Goal: Information Seeking & Learning: Learn about a topic

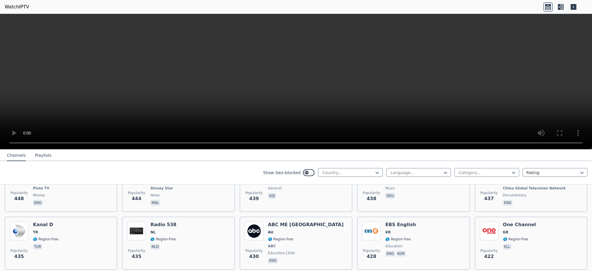
scroll to position [2724, 0]
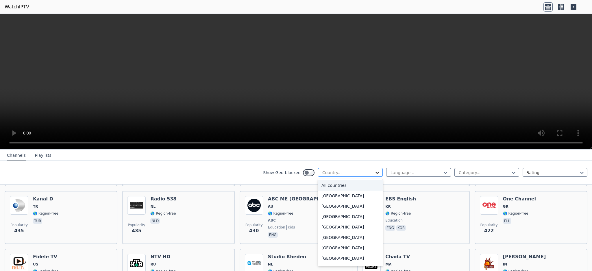
click at [374, 171] on icon at bounding box center [377, 173] width 6 height 6
click at [322, 236] on div "Curacao" at bounding box center [350, 237] width 65 height 10
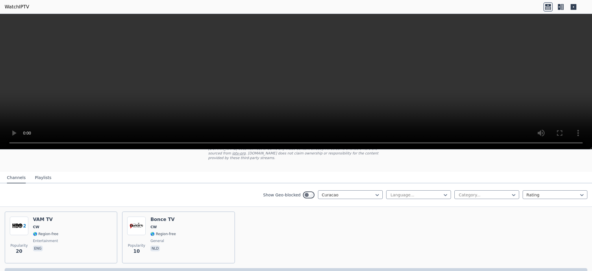
scroll to position [46, 0]
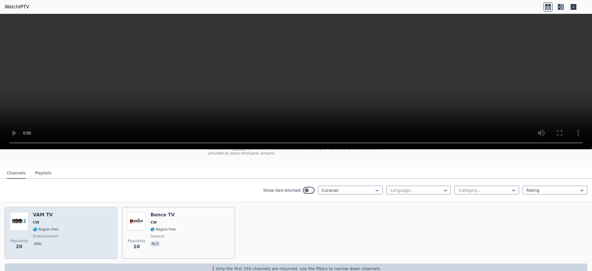
click at [43, 227] on span "🌎 Region-free" at bounding box center [45, 229] width 25 height 5
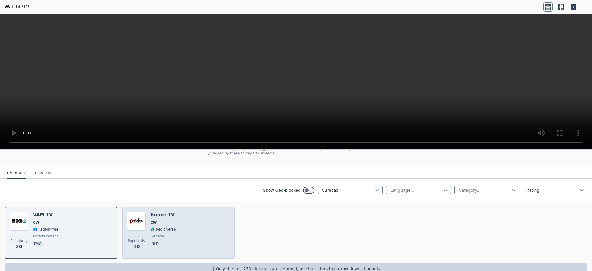
click at [161, 226] on div "Bonce TV CW 🌎 Region-free general nld" at bounding box center [162, 233] width 25 height 42
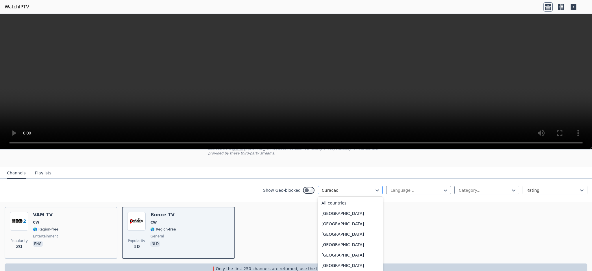
click at [368, 187] on div at bounding box center [348, 190] width 53 height 6
click at [331, 219] on div "[GEOGRAPHIC_DATA]" at bounding box center [350, 222] width 65 height 10
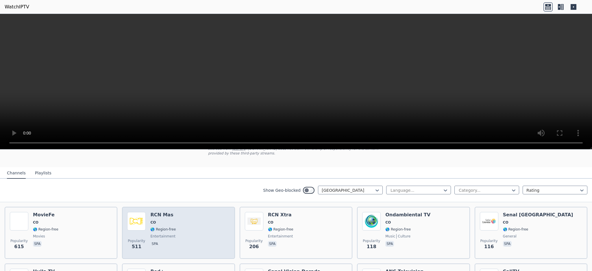
click at [179, 221] on div "Popularity 511 RCN Mas CO 🌎 Region-free entertainment spa" at bounding box center [178, 233] width 102 height 42
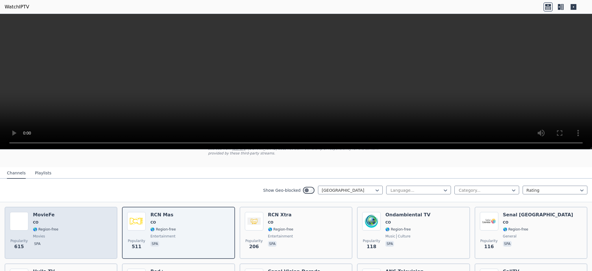
click at [56, 220] on div "Popularity 615 MovieFe CO 🌎 Region-free movies spa" at bounding box center [61, 233] width 102 height 42
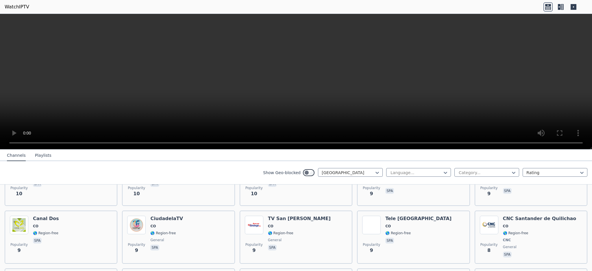
scroll to position [723, 0]
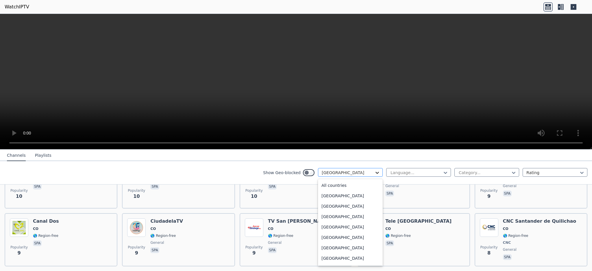
click at [374, 170] on icon at bounding box center [377, 173] width 6 height 6
click at [331, 240] on div "[GEOGRAPHIC_DATA]" at bounding box center [350, 242] width 65 height 10
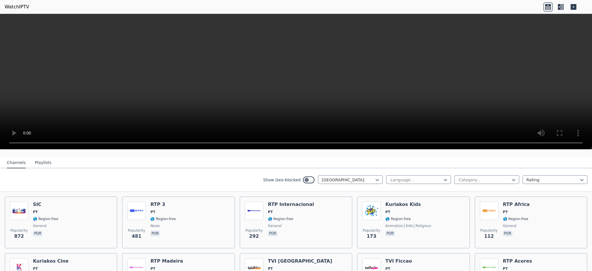
scroll to position [47, 0]
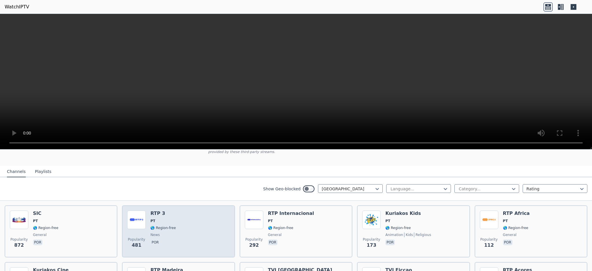
click at [155, 226] on span "🌎 Region-free" at bounding box center [162, 228] width 25 height 5
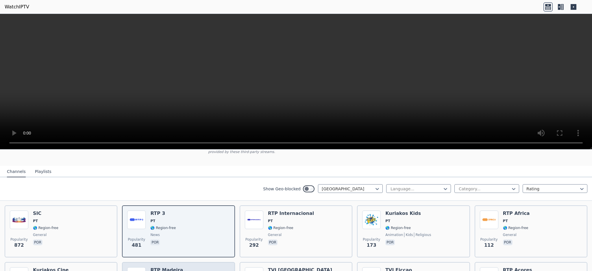
click at [162, 267] on h6 "RTP Madeira" at bounding box center [166, 270] width 33 height 6
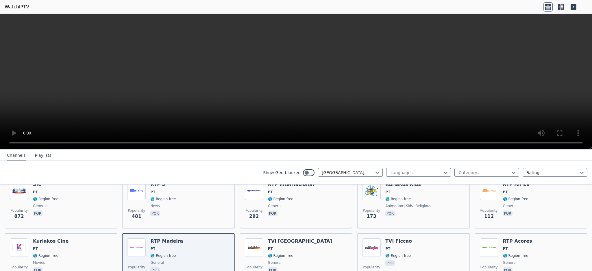
scroll to position [79, 0]
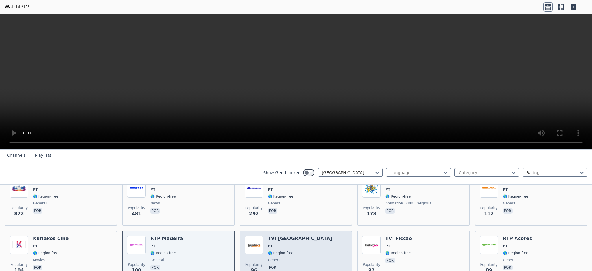
click at [282, 236] on div "TVI Africa PT 🌎 Region-free general por" at bounding box center [300, 257] width 64 height 42
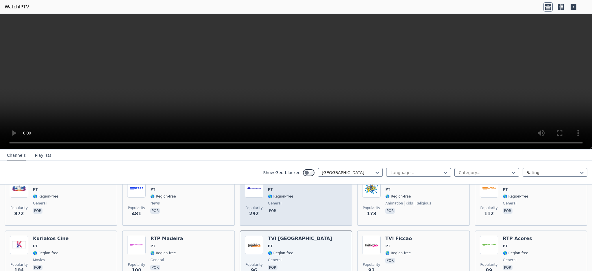
click at [296, 193] on div "RTP Internacional PT 🌎 Region-free general por" at bounding box center [291, 200] width 46 height 42
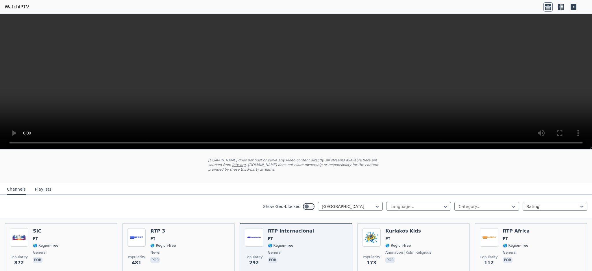
scroll to position [41, 0]
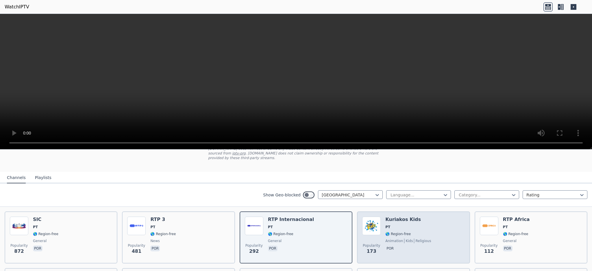
click at [416, 232] on div "Kuriakos Kids PT 🌎 Region-free animation kids religious por" at bounding box center [408, 238] width 46 height 42
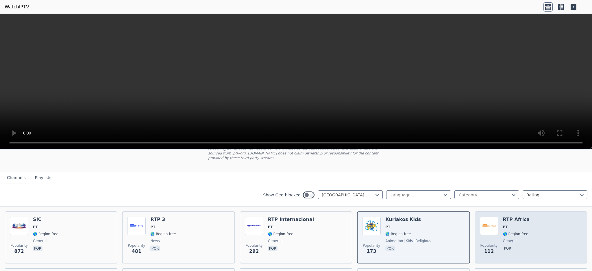
click at [517, 224] on div "RTP Africa PT 🌎 Region-free general por" at bounding box center [516, 238] width 27 height 42
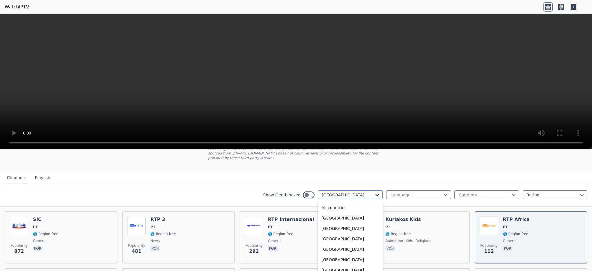
click at [376, 194] on icon at bounding box center [377, 195] width 3 height 2
click at [332, 242] on div "Saint [DATE]" at bounding box center [350, 247] width 65 height 10
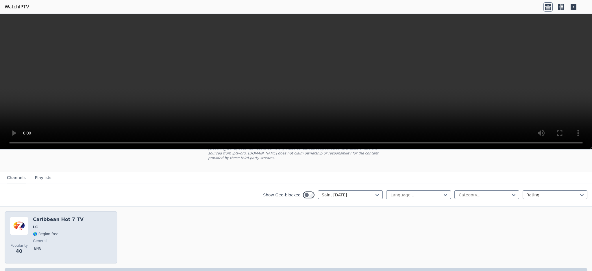
click at [59, 225] on span "LC" at bounding box center [58, 227] width 51 height 5
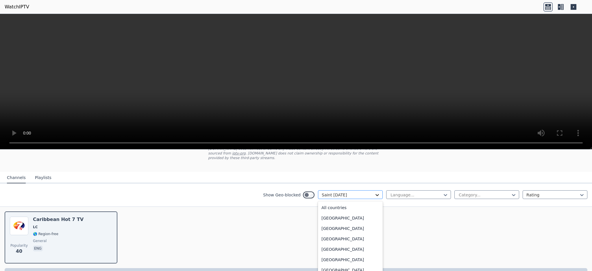
click at [374, 192] on icon at bounding box center [377, 195] width 6 height 6
click at [328, 244] on div "[GEOGRAPHIC_DATA]" at bounding box center [350, 248] width 65 height 10
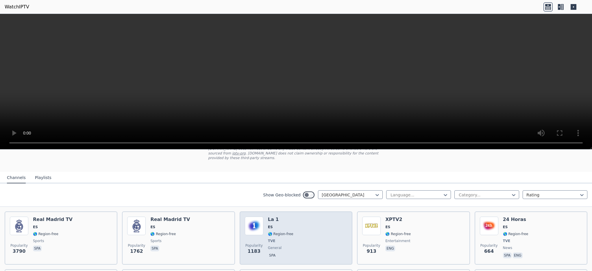
click at [294, 235] on div "Popularity 1183 La 1 ES 🌎 Region-free TVE general spa" at bounding box center [296, 238] width 102 height 43
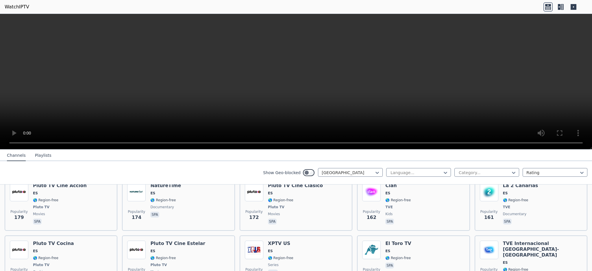
scroll to position [299, 0]
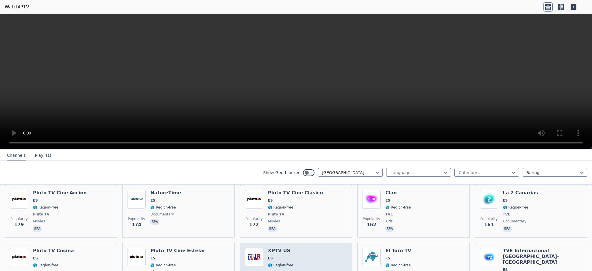
click at [312, 249] on div "Popularity 141 XPTV US ES 🌎 Region-free series eng" at bounding box center [296, 271] width 102 height 47
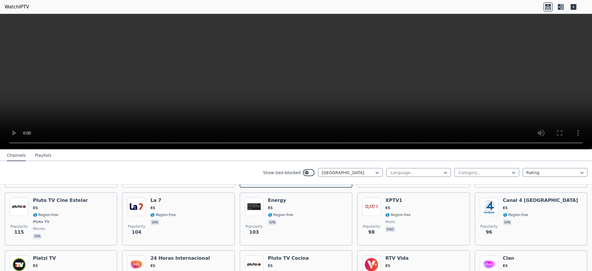
scroll to position [426, 0]
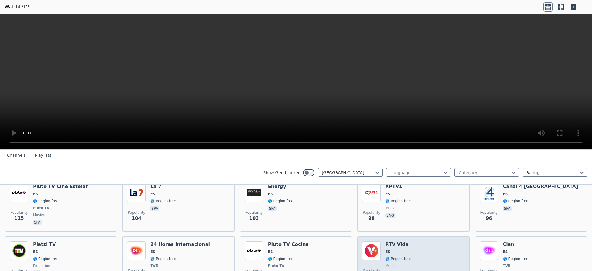
click at [406, 247] on div "Popularity 88 RTV Vida ES 🌎 Region-free music spa" at bounding box center [413, 262] width 102 height 43
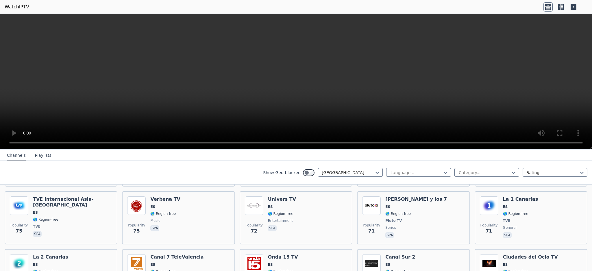
scroll to position [614, 0]
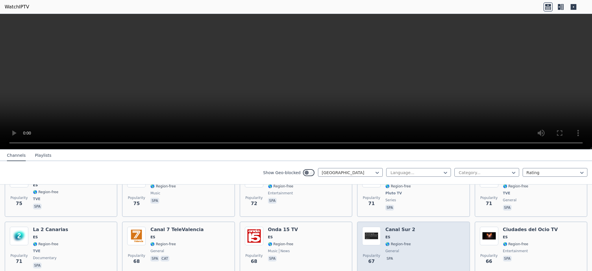
click at [394, 235] on span "ES" at bounding box center [400, 237] width 30 height 5
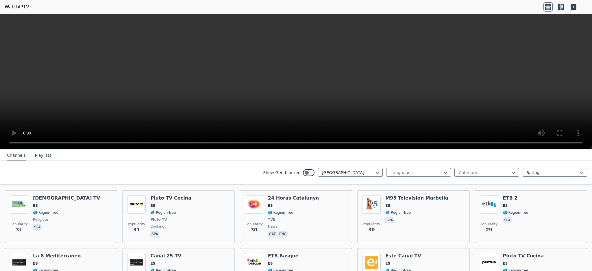
scroll to position [948, 0]
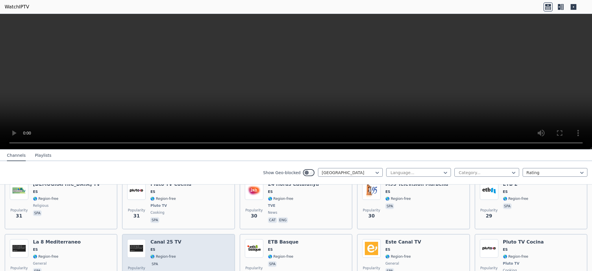
click at [150, 261] on p "spa" at bounding box center [154, 264] width 9 height 6
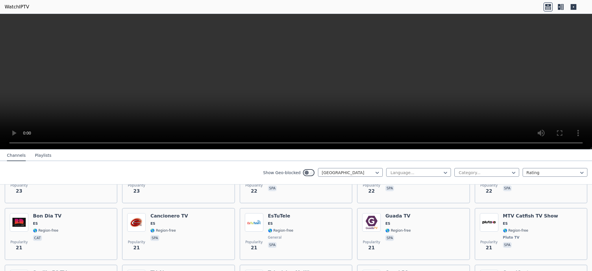
scroll to position [1268, 0]
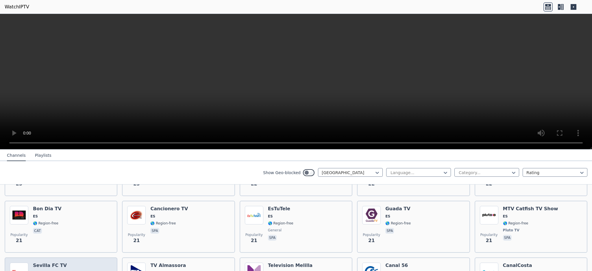
click at [403, 263] on h6 "Canal 56" at bounding box center [397, 266] width 25 height 6
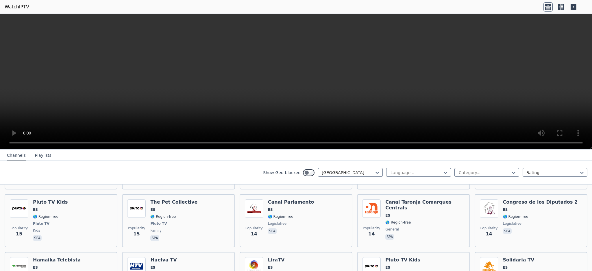
scroll to position [1706, 0]
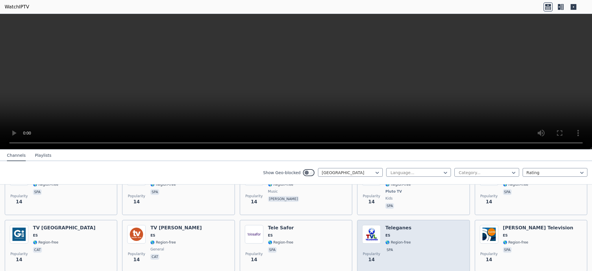
click at [395, 247] on span "spa" at bounding box center [398, 250] width 26 height 7
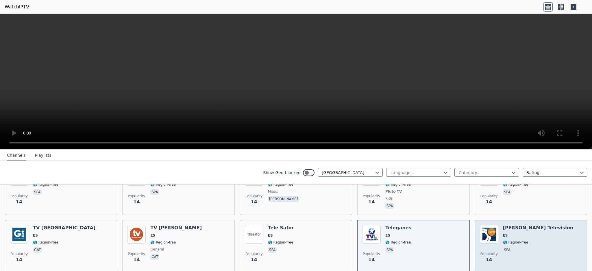
click at [514, 240] on span "🌎 Region-free" at bounding box center [515, 242] width 25 height 5
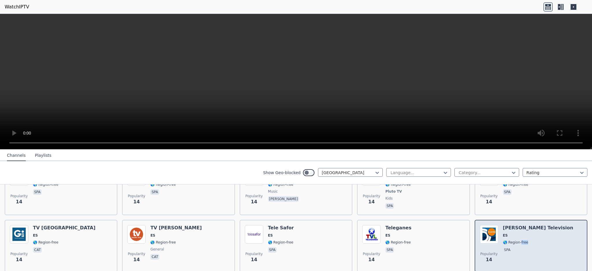
click at [514, 240] on span "🌎 Region-free" at bounding box center [515, 242] width 25 height 5
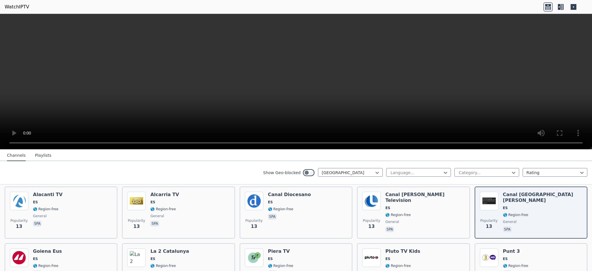
scroll to position [1810, 0]
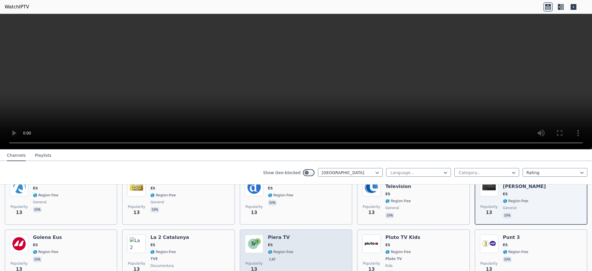
click at [271, 256] on p "cat" at bounding box center [272, 259] width 9 height 6
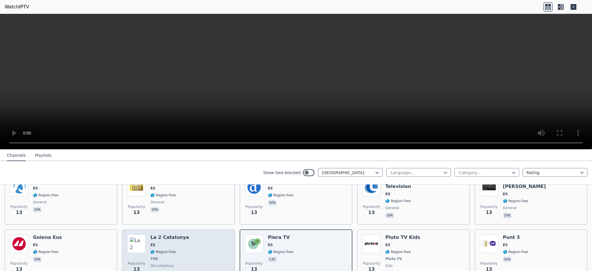
click at [173, 243] on span "ES" at bounding box center [169, 245] width 39 height 5
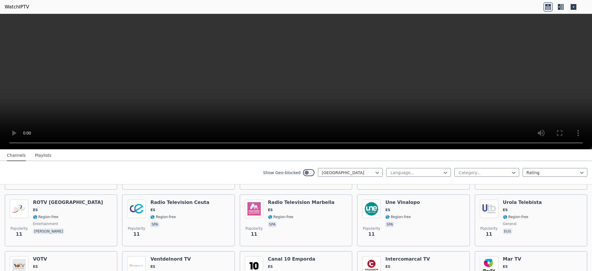
scroll to position [2173, 0]
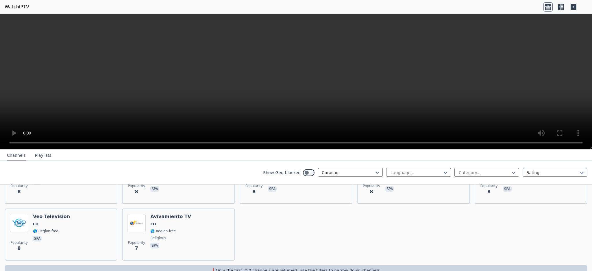
scroll to position [51, 0]
